Goal: Task Accomplishment & Management: Use online tool/utility

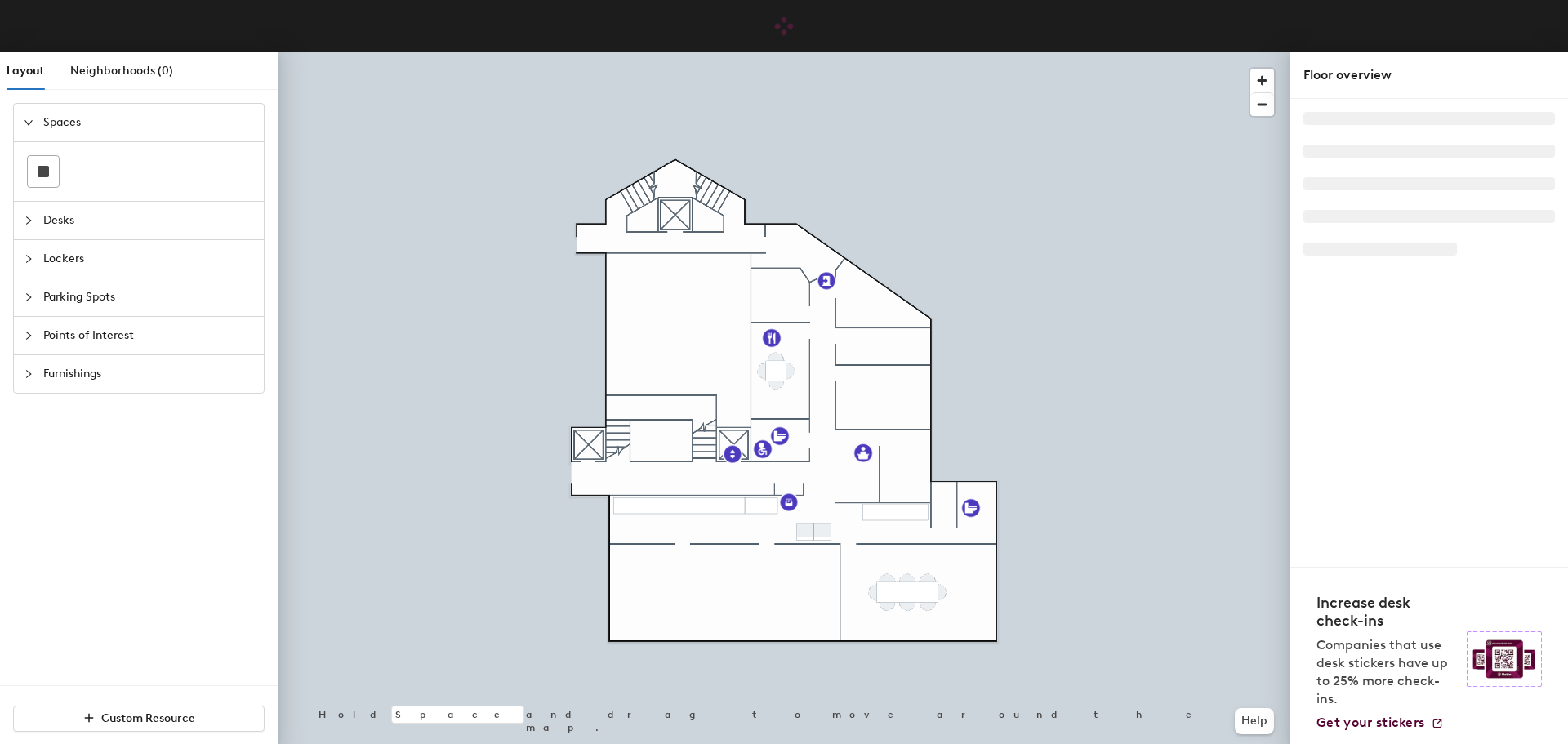
click at [862, 53] on div at bounding box center [783, 53] width 1012 height 0
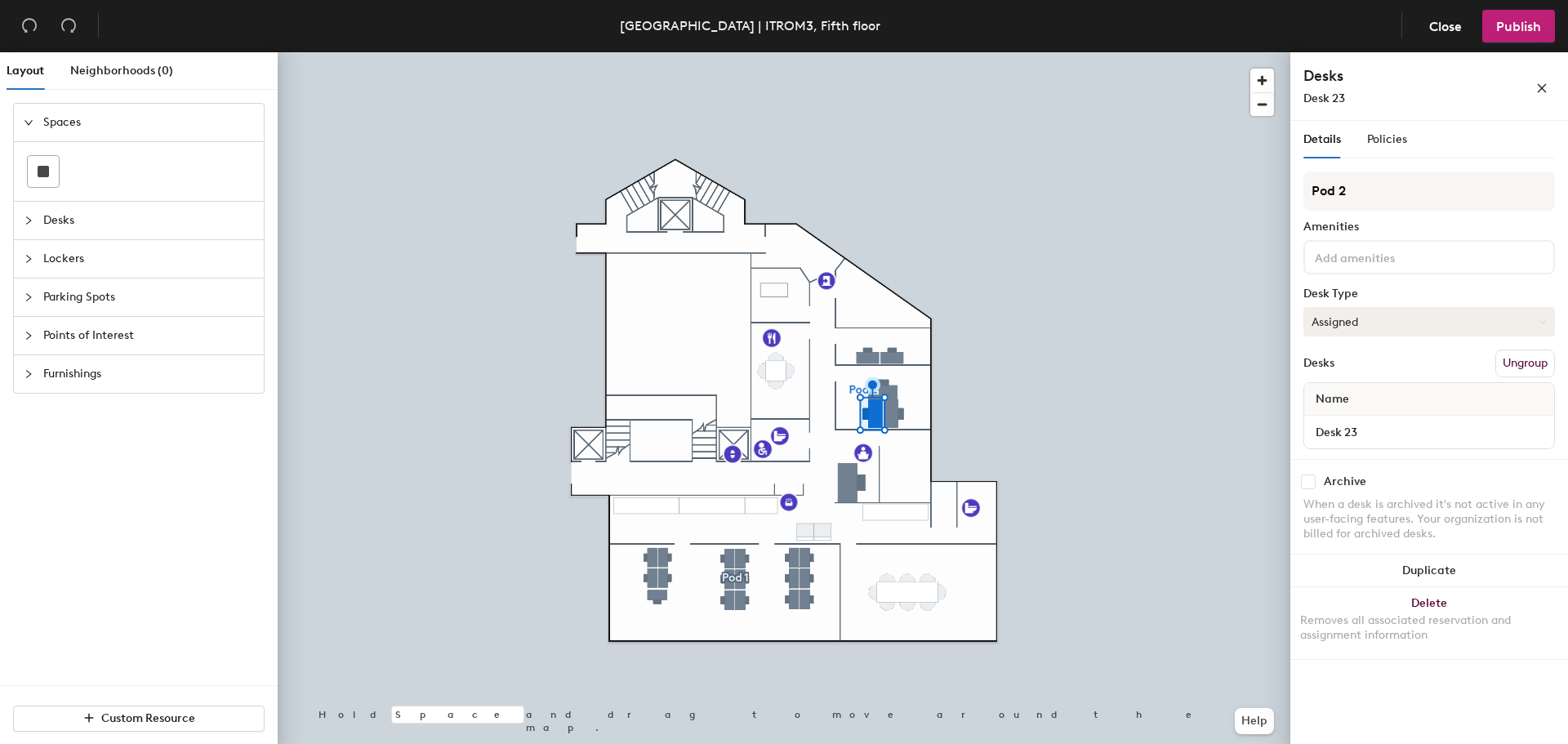
click at [1335, 319] on button "Assigned" at bounding box center [1429, 321] width 252 height 29
click at [1336, 422] on div "Hoteled" at bounding box center [1385, 421] width 163 height 24
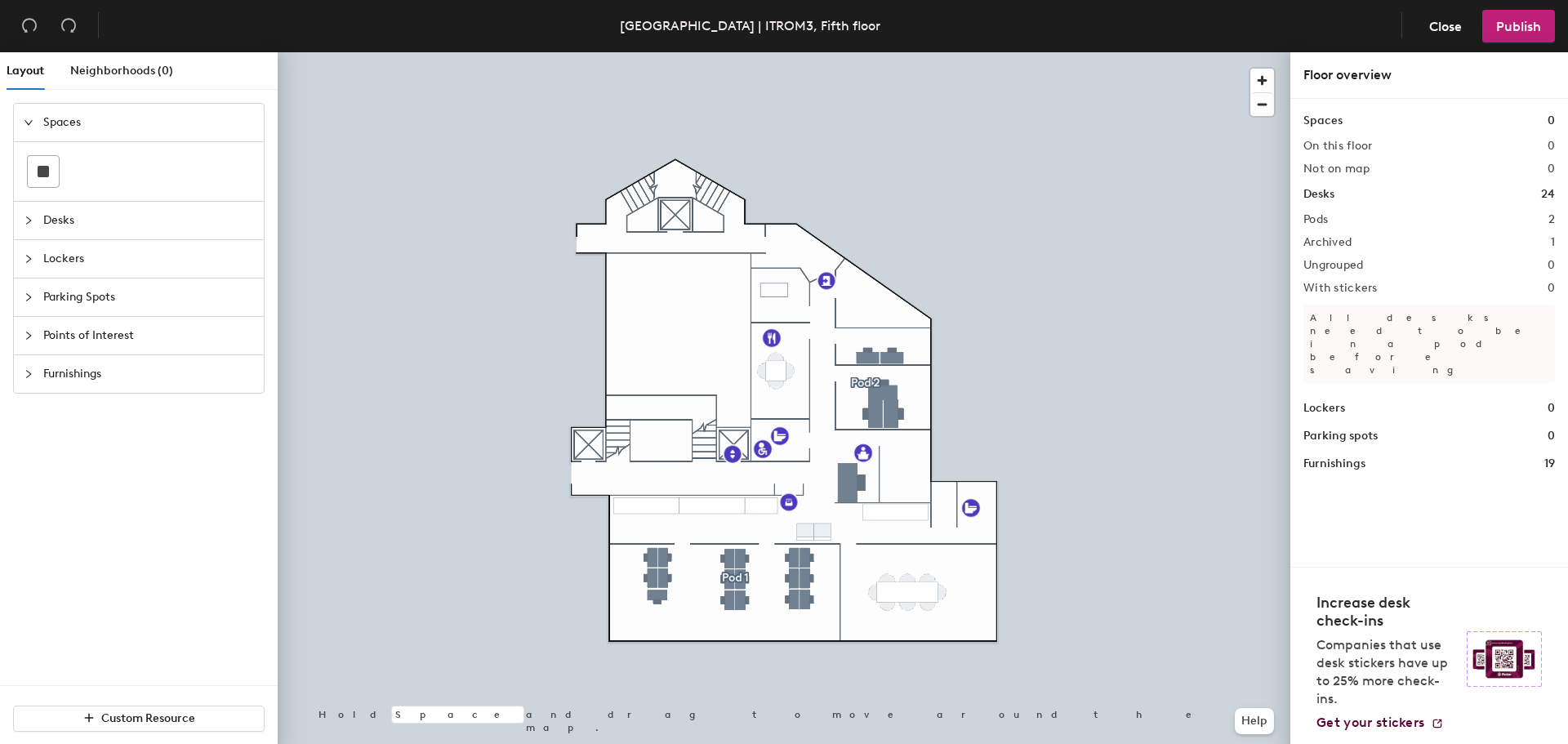
click at [1019, 53] on div at bounding box center [783, 53] width 1012 height 0
click at [882, 53] on div at bounding box center [783, 53] width 1012 height 0
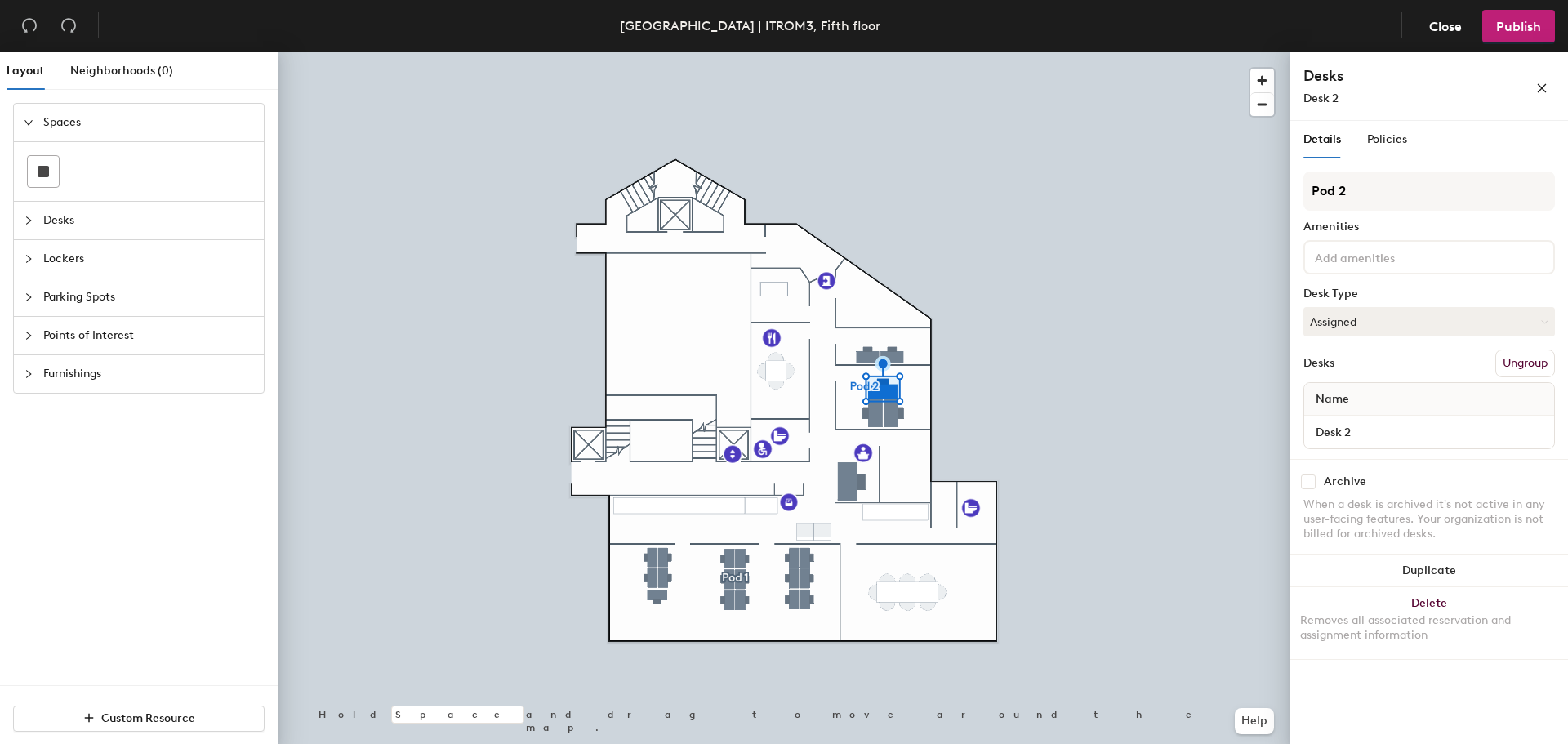
drag, startPoint x: 1375, startPoint y: 322, endPoint x: 1344, endPoint y: 351, distance: 42.4
click at [1374, 322] on button "Assigned" at bounding box center [1429, 321] width 252 height 29
click at [1343, 423] on div "Hoteled" at bounding box center [1385, 421] width 163 height 24
click at [1334, 316] on button "Assigned" at bounding box center [1429, 321] width 252 height 29
click at [1321, 427] on div "Hoteled" at bounding box center [1385, 421] width 163 height 24
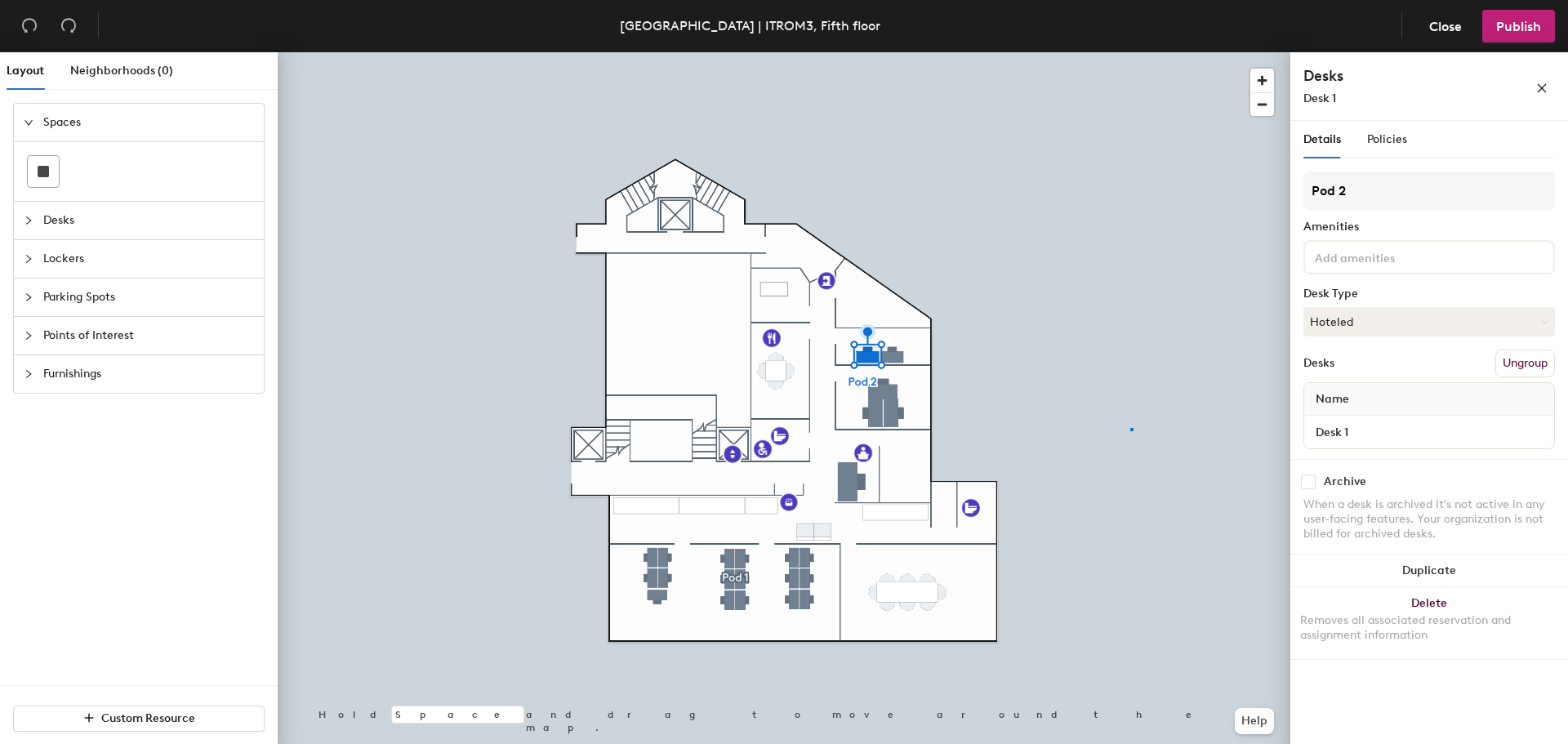
click at [1131, 53] on div at bounding box center [783, 53] width 1012 height 0
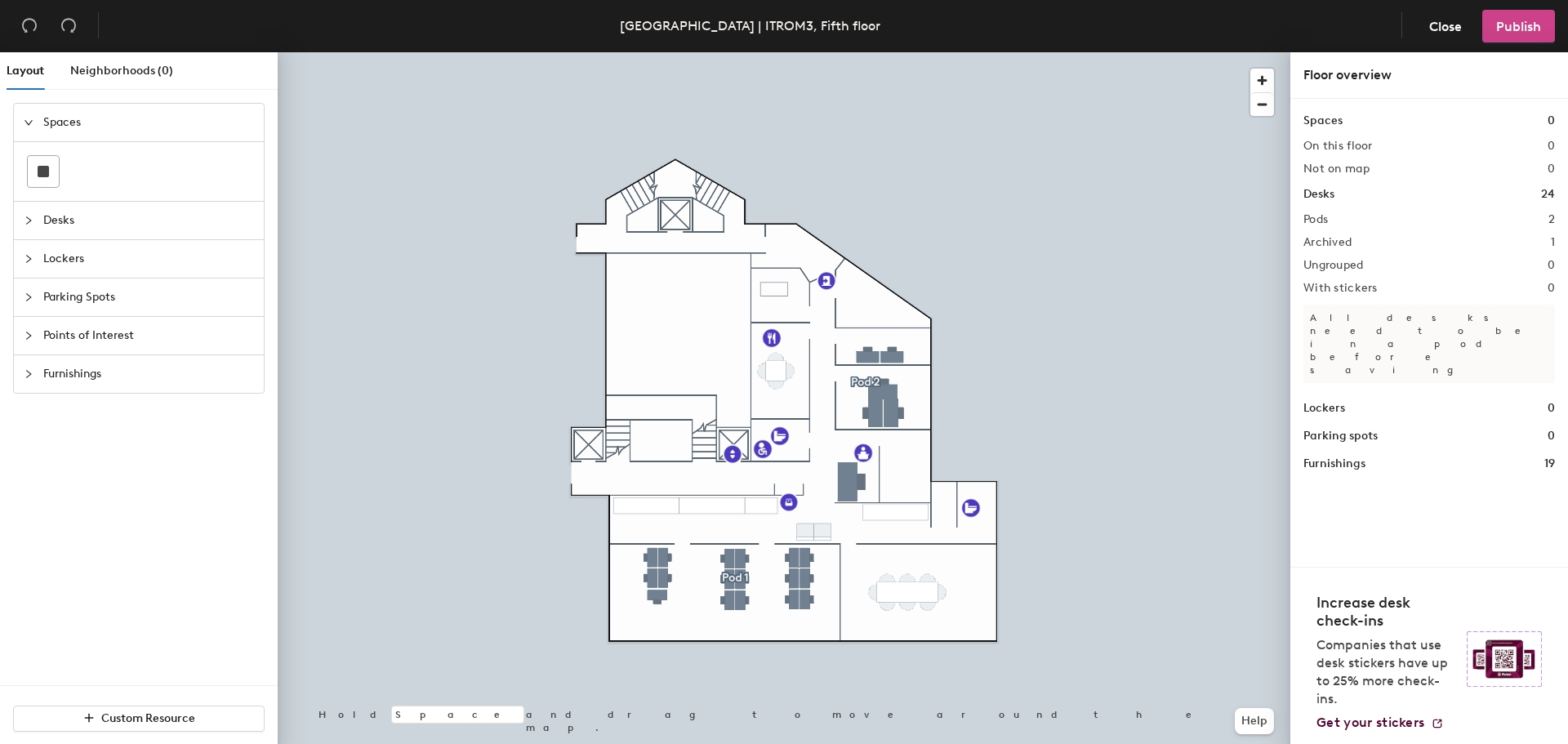
click at [1501, 27] on span "Publish" at bounding box center [1518, 26] width 45 height 16
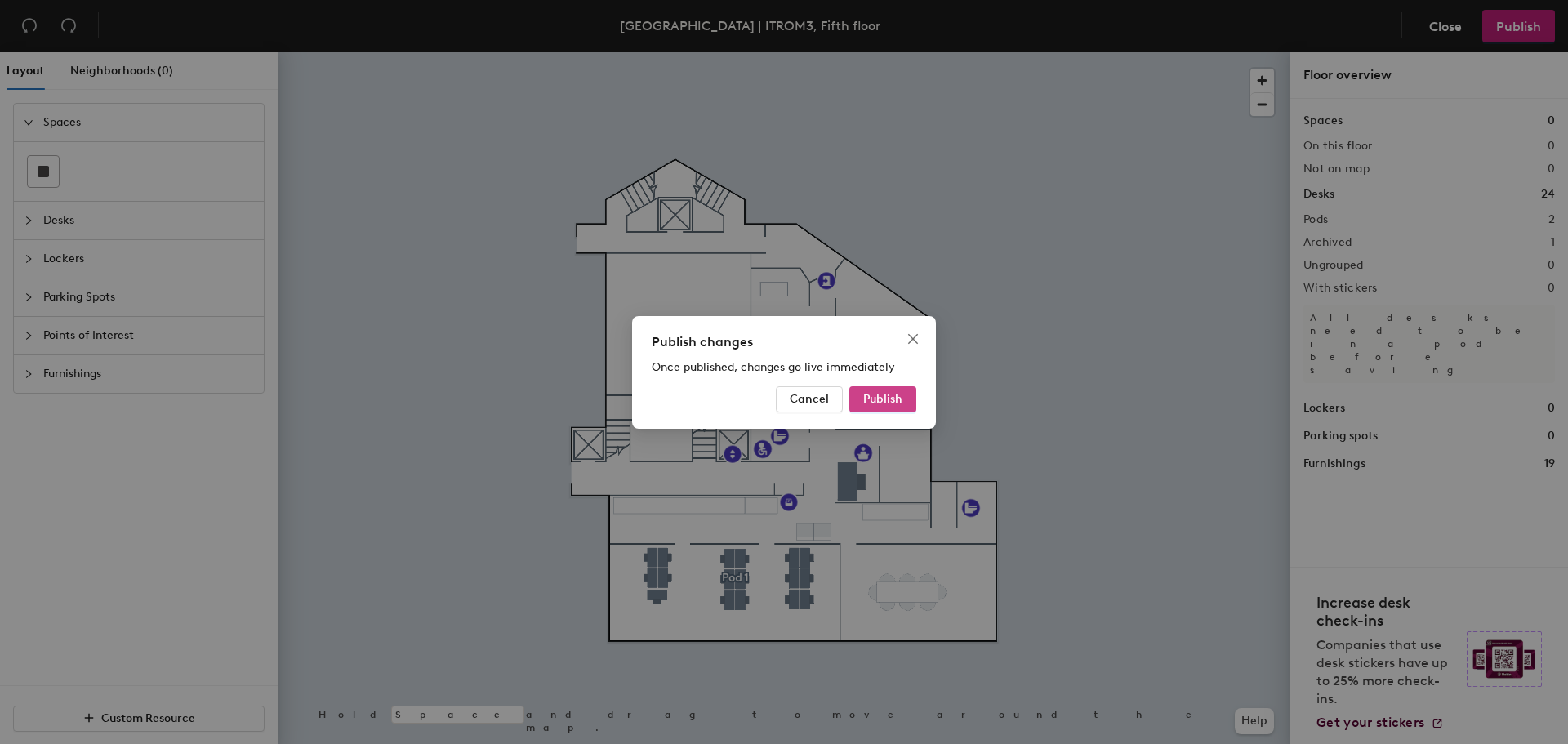
click at [877, 399] on span "Publish" at bounding box center [883, 398] width 39 height 14
